Goal: Task Accomplishment & Management: Use online tool/utility

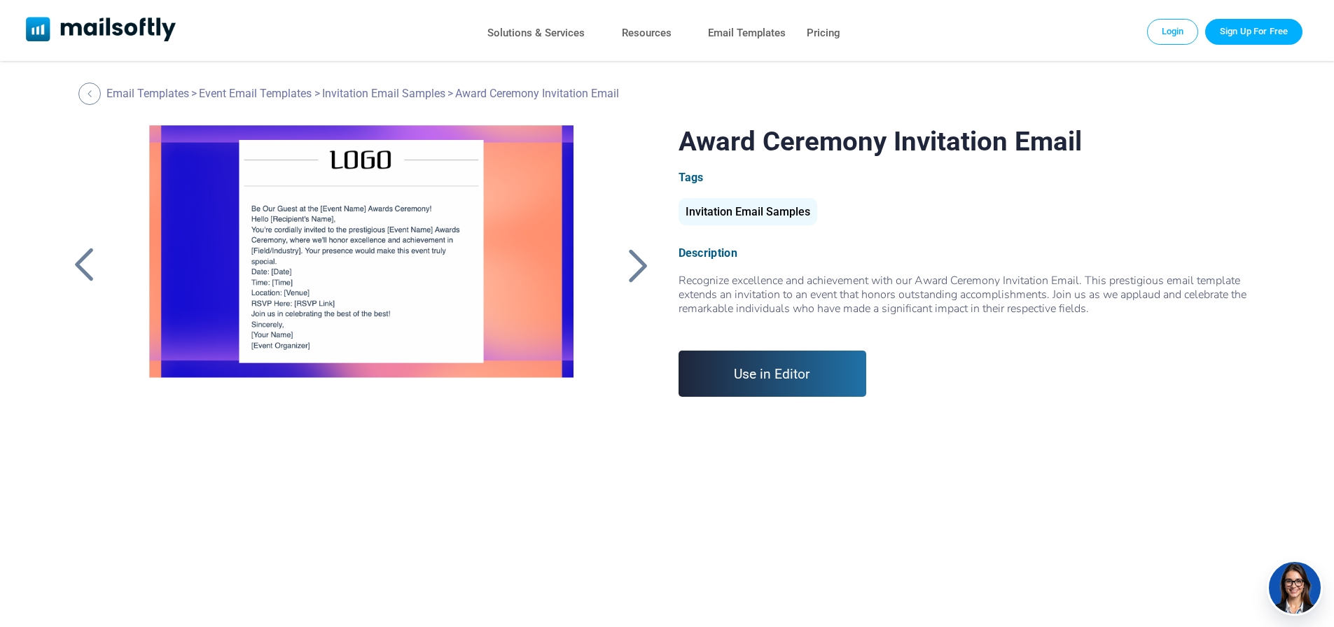
click at [800, 371] on link "Use in Editor" at bounding box center [772, 374] width 188 height 46
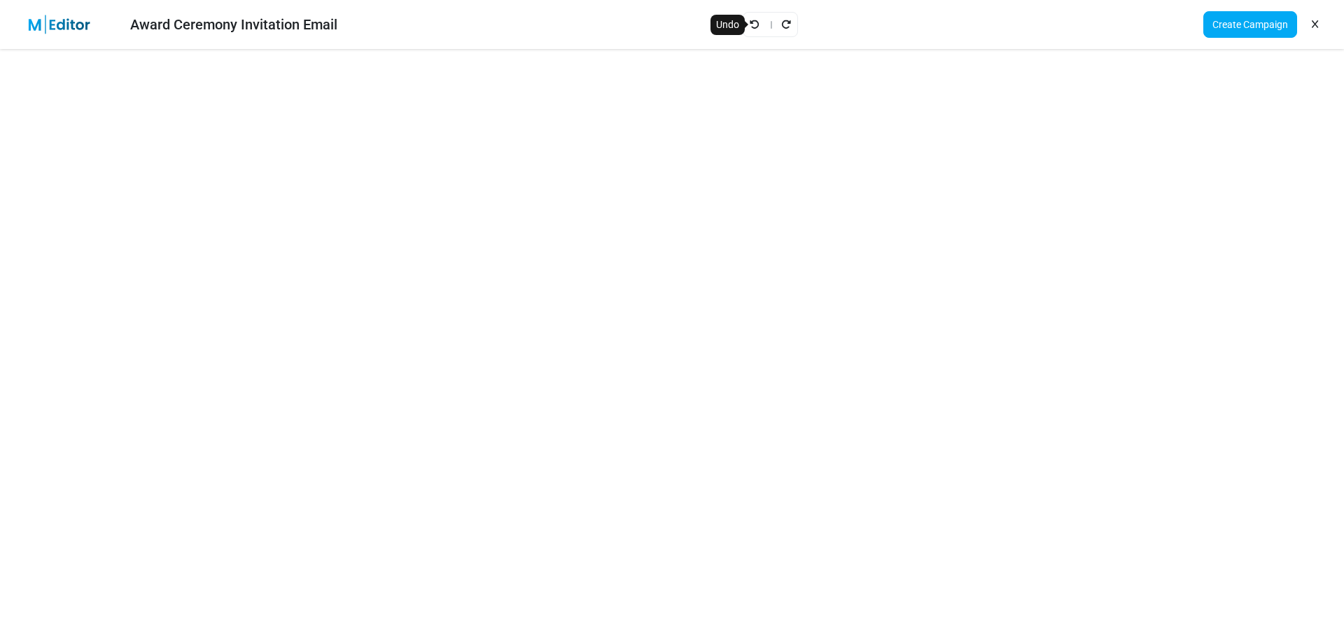
click at [757, 24] on icon "Undo" at bounding box center [755, 25] width 10 height 10
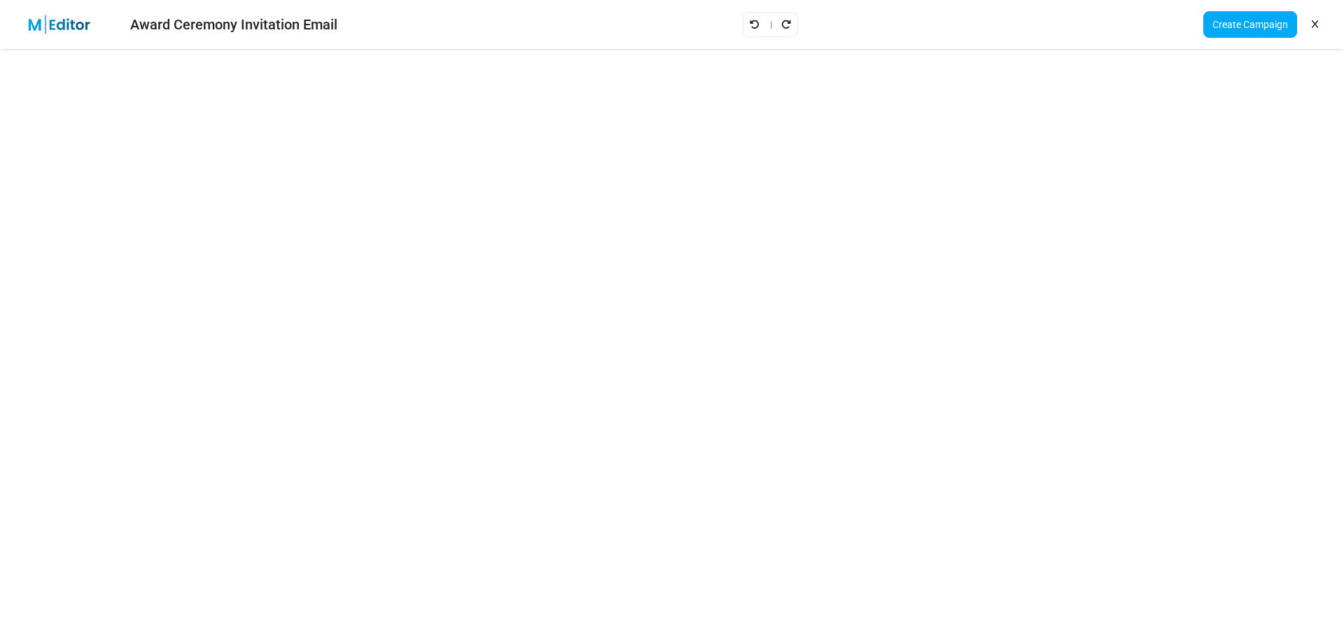
click at [757, 24] on icon "Undo" at bounding box center [755, 25] width 10 height 10
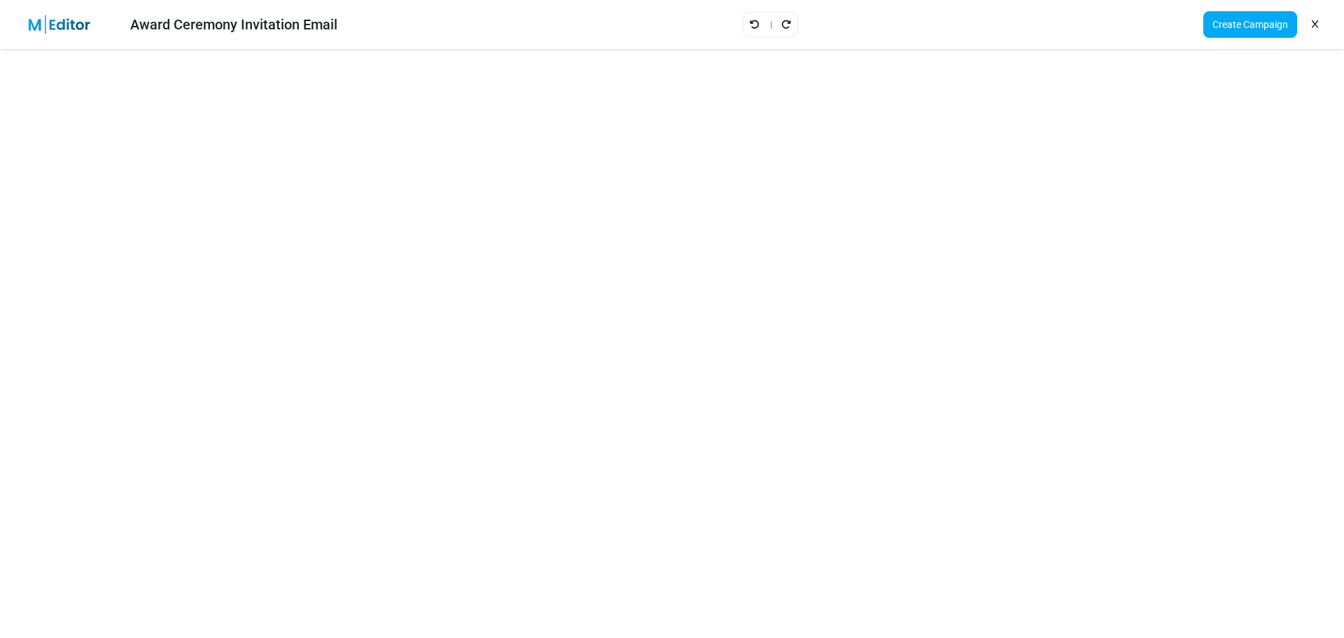
click at [757, 24] on icon "Undo" at bounding box center [755, 25] width 10 height 10
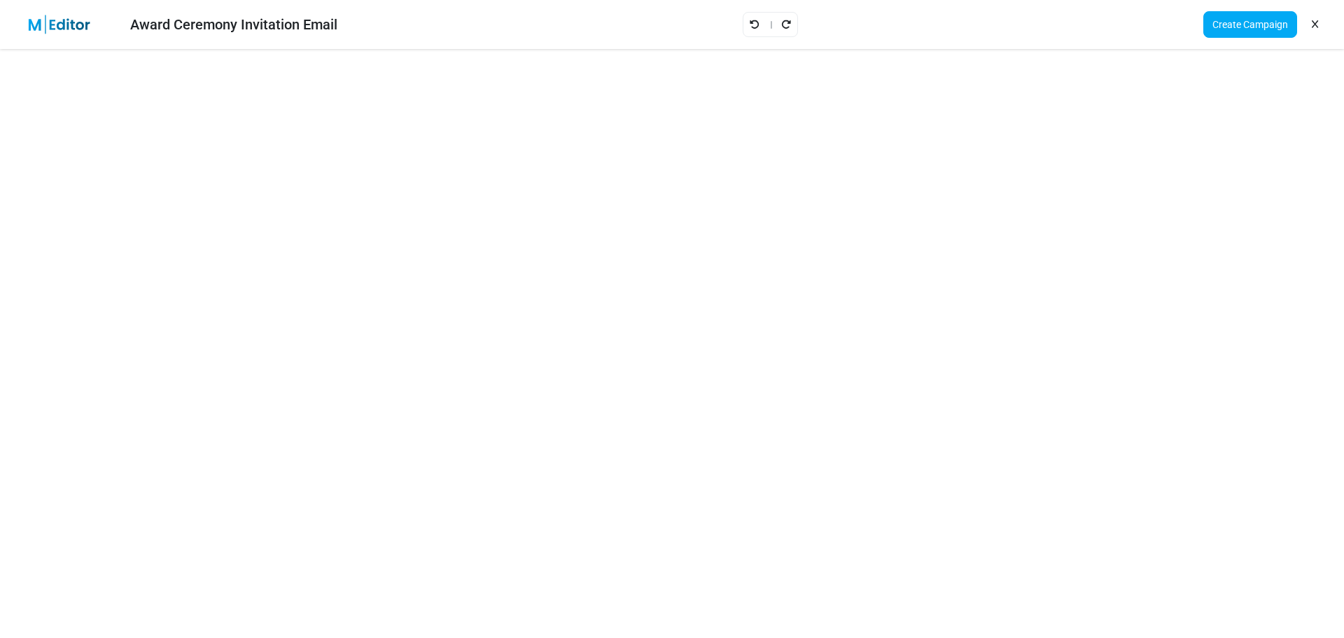
click at [757, 24] on icon "Undo" at bounding box center [755, 25] width 10 height 10
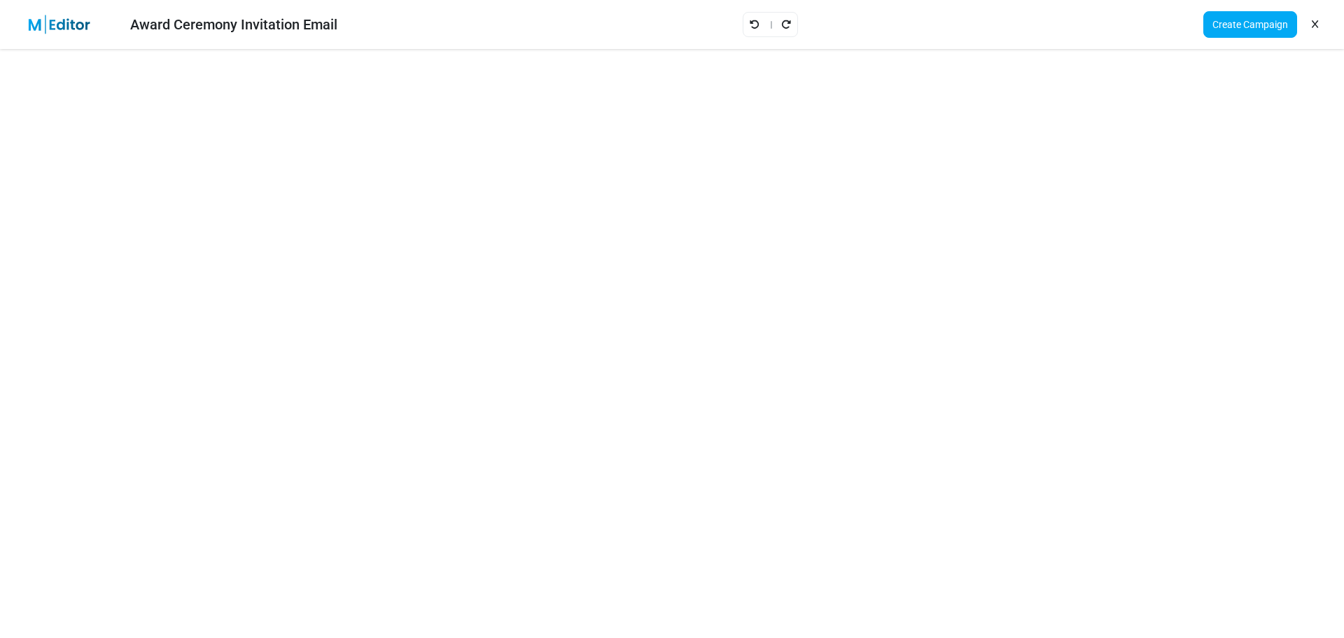
click at [757, 24] on icon "Undo" at bounding box center [755, 25] width 10 height 10
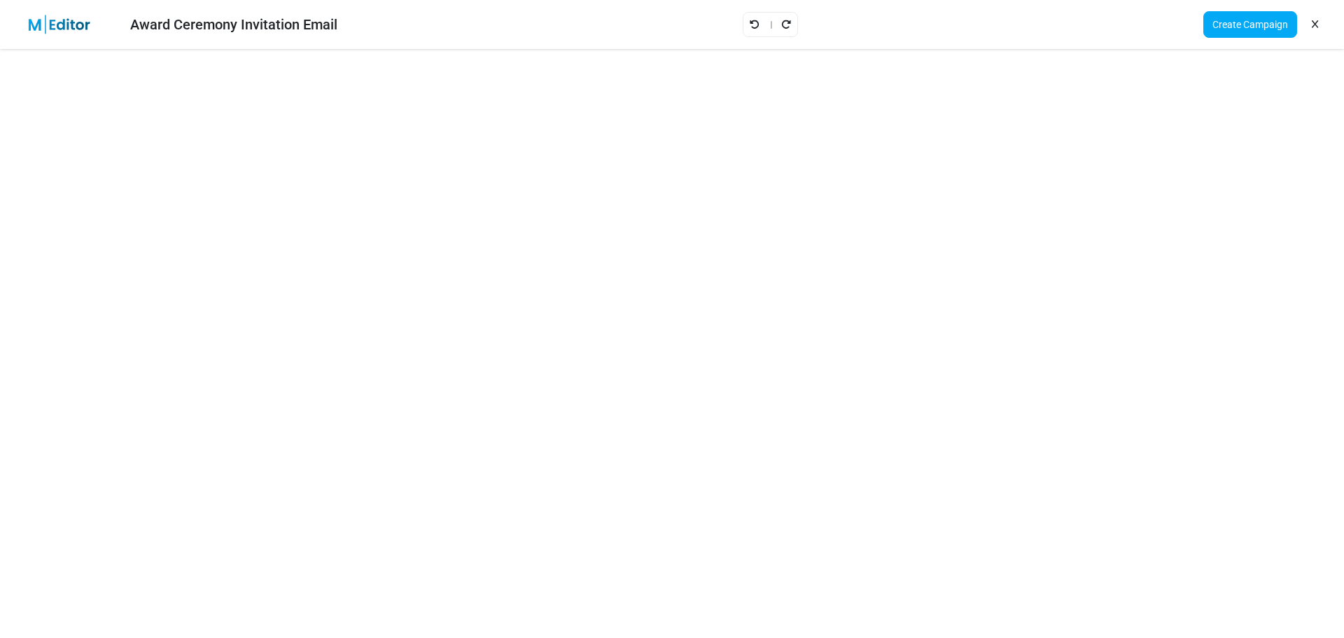
click at [757, 24] on icon "Undo" at bounding box center [755, 25] width 10 height 10
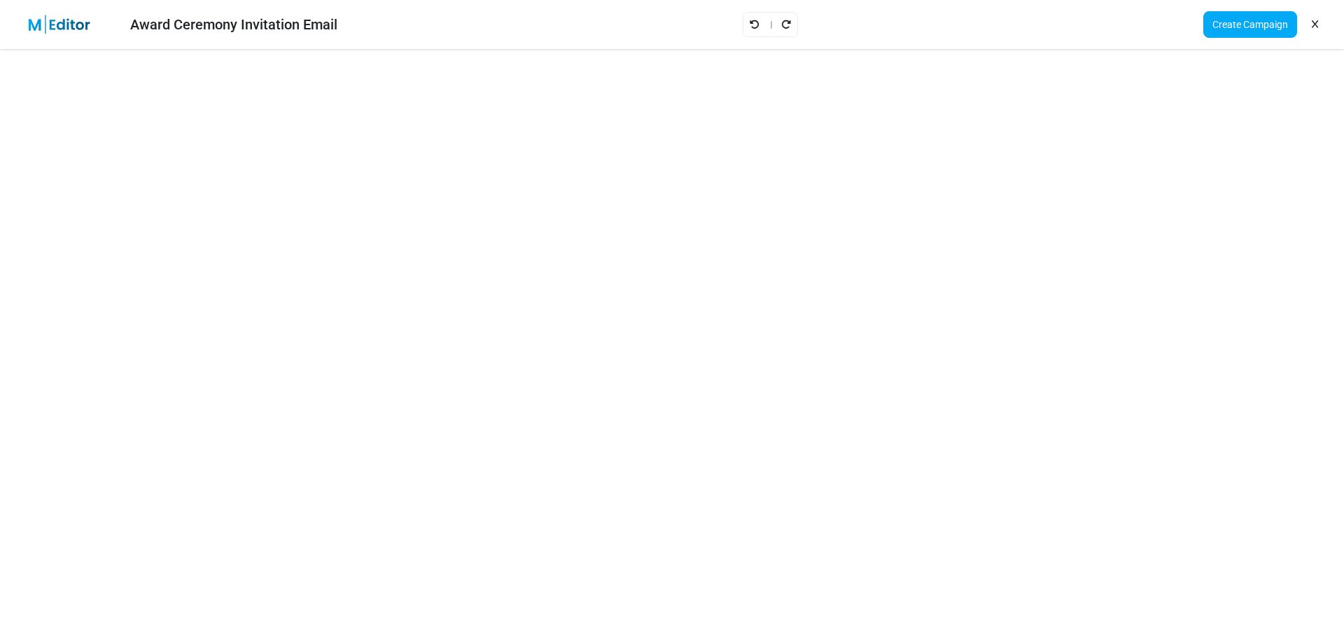
click at [757, 24] on icon "Undo" at bounding box center [755, 25] width 10 height 10
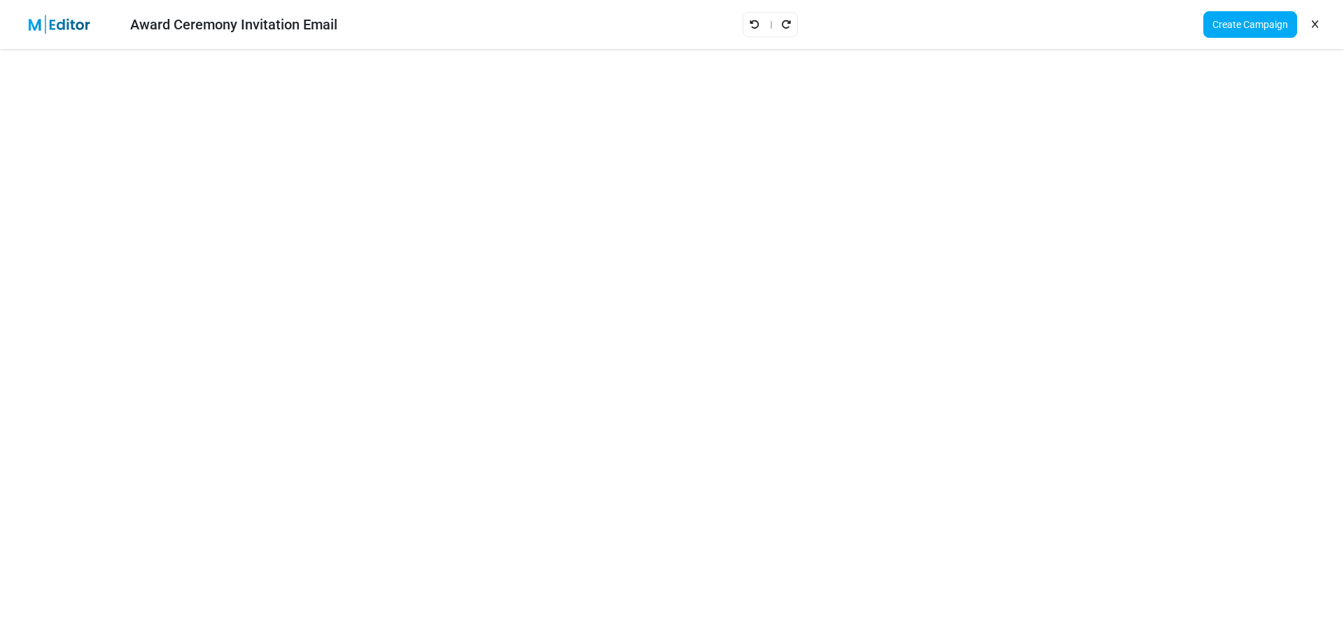
click at [757, 24] on icon "Undo" at bounding box center [755, 25] width 10 height 10
drag, startPoint x: 786, startPoint y: 26, endPoint x: 795, endPoint y: 27, distance: 8.5
click at [795, 27] on div at bounding box center [770, 24] width 55 height 25
click at [788, 22] on icon "Redo" at bounding box center [786, 25] width 10 height 10
